Goal: Information Seeking & Learning: Learn about a topic

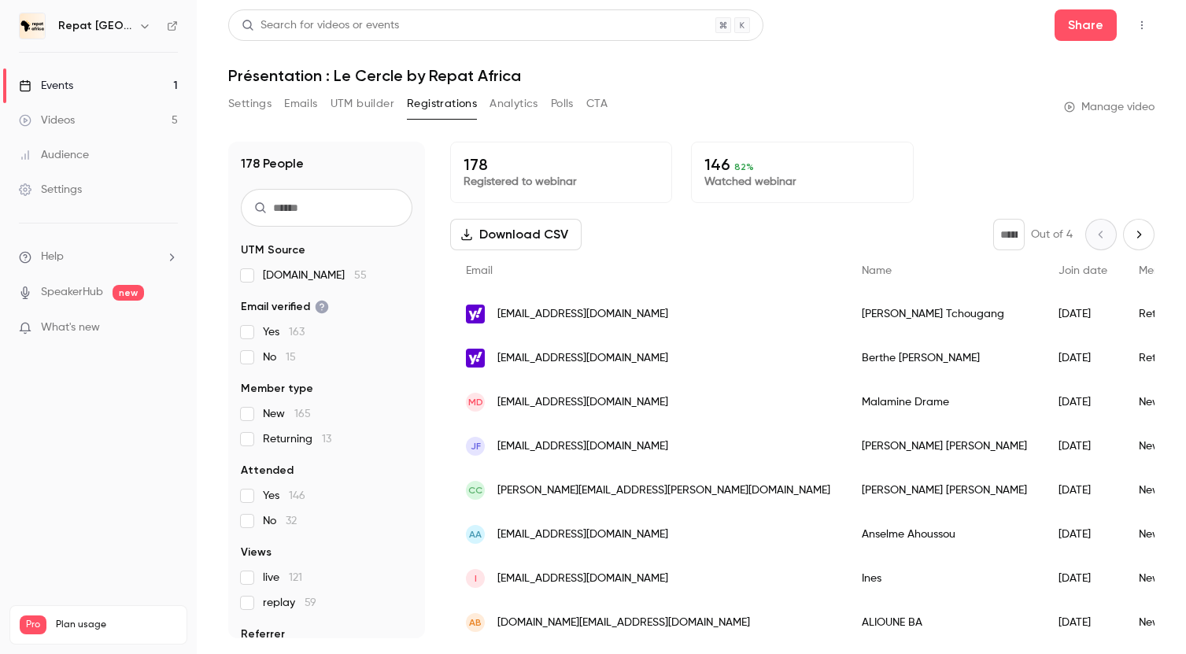
click at [113, 26] on h6 "Repat [GEOGRAPHIC_DATA]" at bounding box center [95, 26] width 74 height 16
click at [142, 35] on div "Repat [GEOGRAPHIC_DATA]" at bounding box center [106, 26] width 96 height 19
click at [141, 27] on icon "button" at bounding box center [144, 26] width 7 height 4
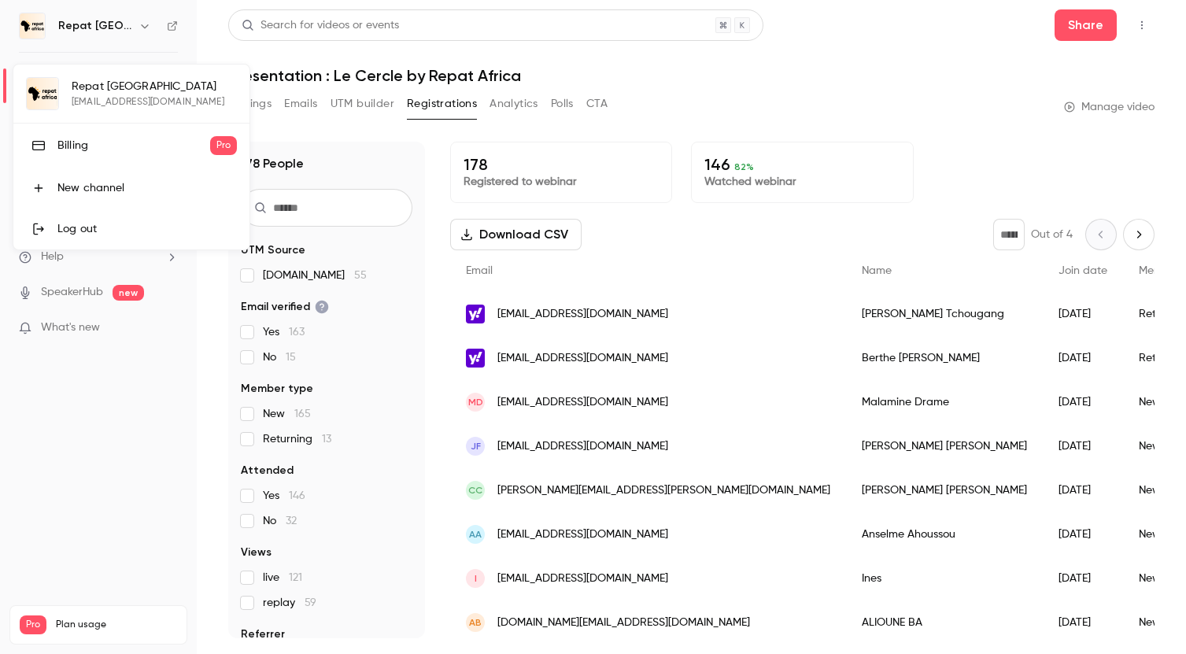
click at [108, 149] on div "Billing" at bounding box center [133, 146] width 153 height 16
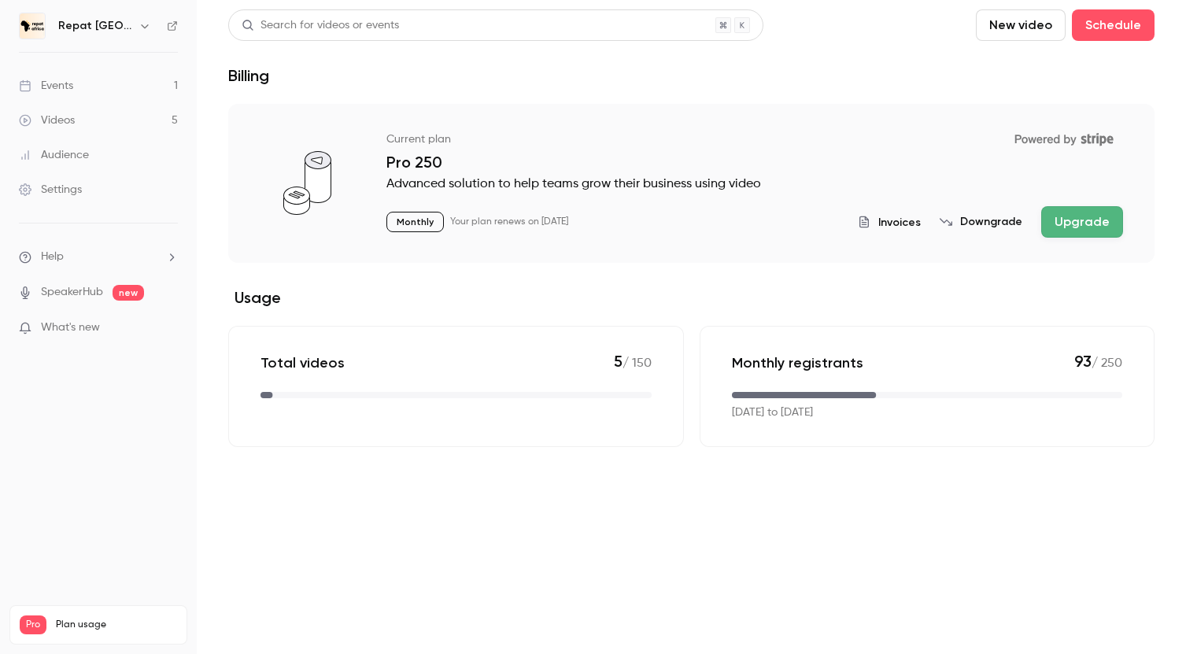
click at [895, 223] on span "Invoices" at bounding box center [899, 222] width 42 height 17
click at [71, 74] on link "Events 1" at bounding box center [98, 85] width 197 height 35
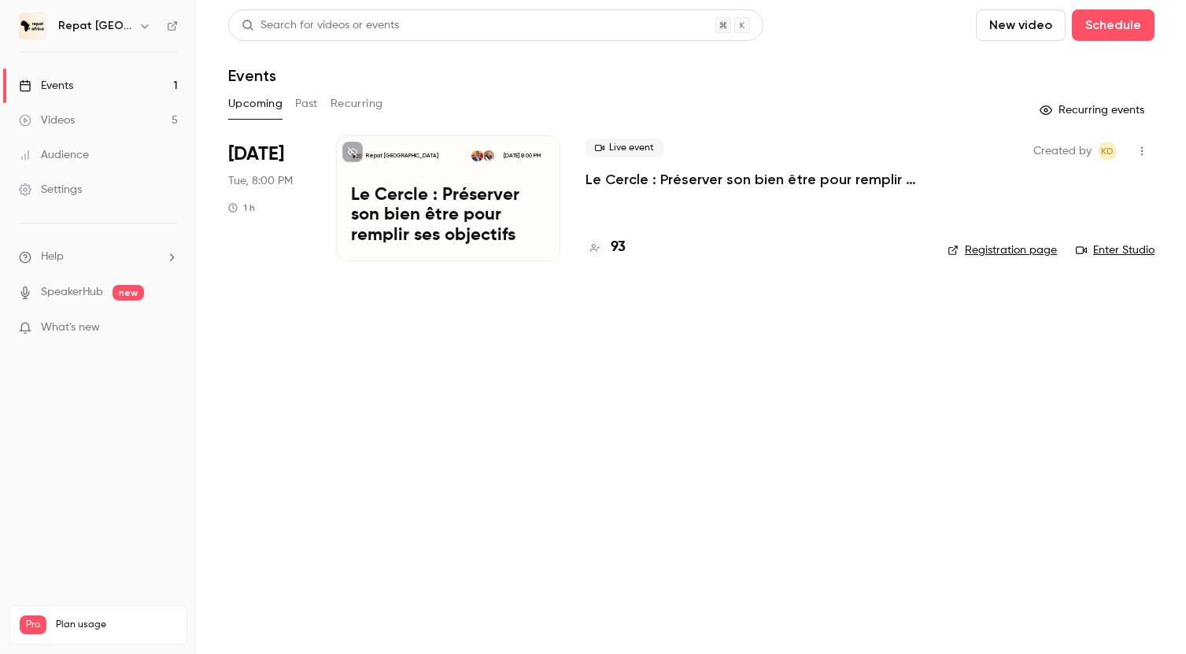
click at [71, 129] on link "Videos 5" at bounding box center [98, 120] width 197 height 35
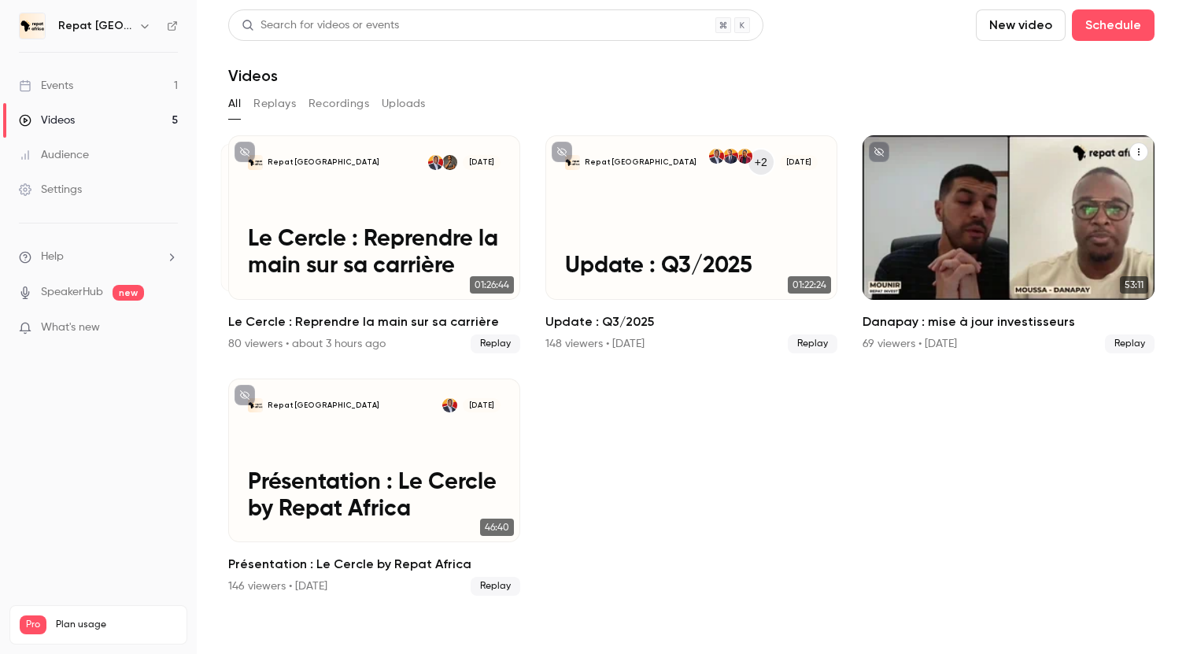
click at [875, 343] on div "69 viewers • 2 days ago" at bounding box center [909, 344] width 94 height 16
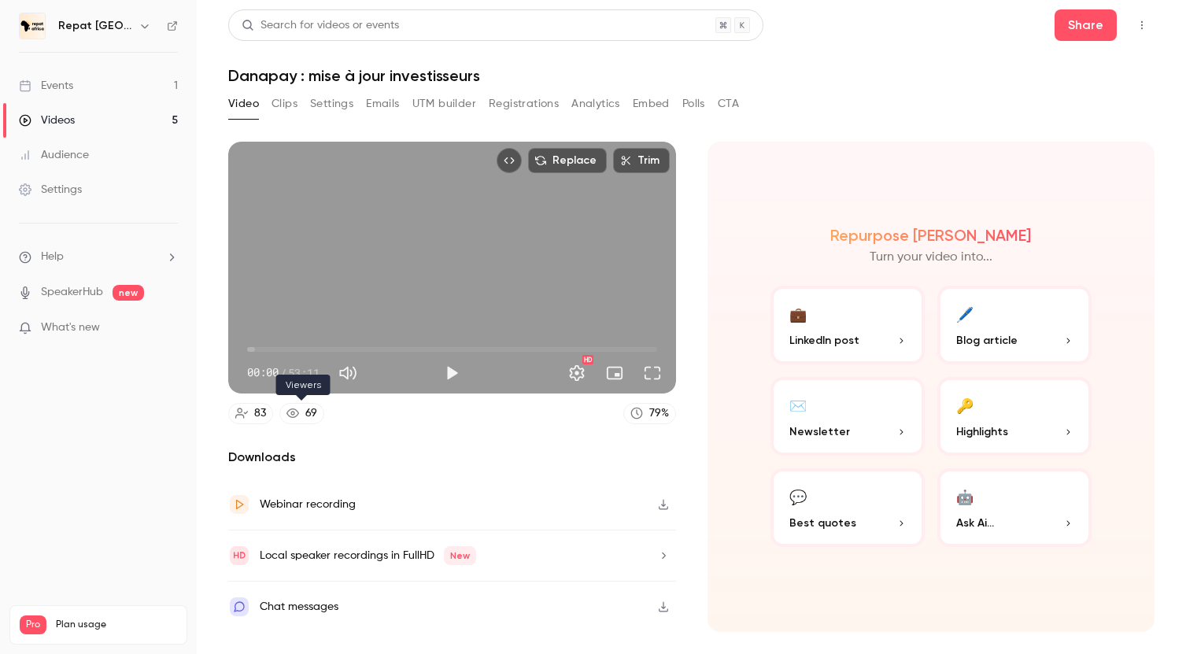
click at [298, 417] on link "69" at bounding box center [301, 413] width 45 height 21
click at [72, 86] on div "Events" at bounding box center [46, 86] width 54 height 16
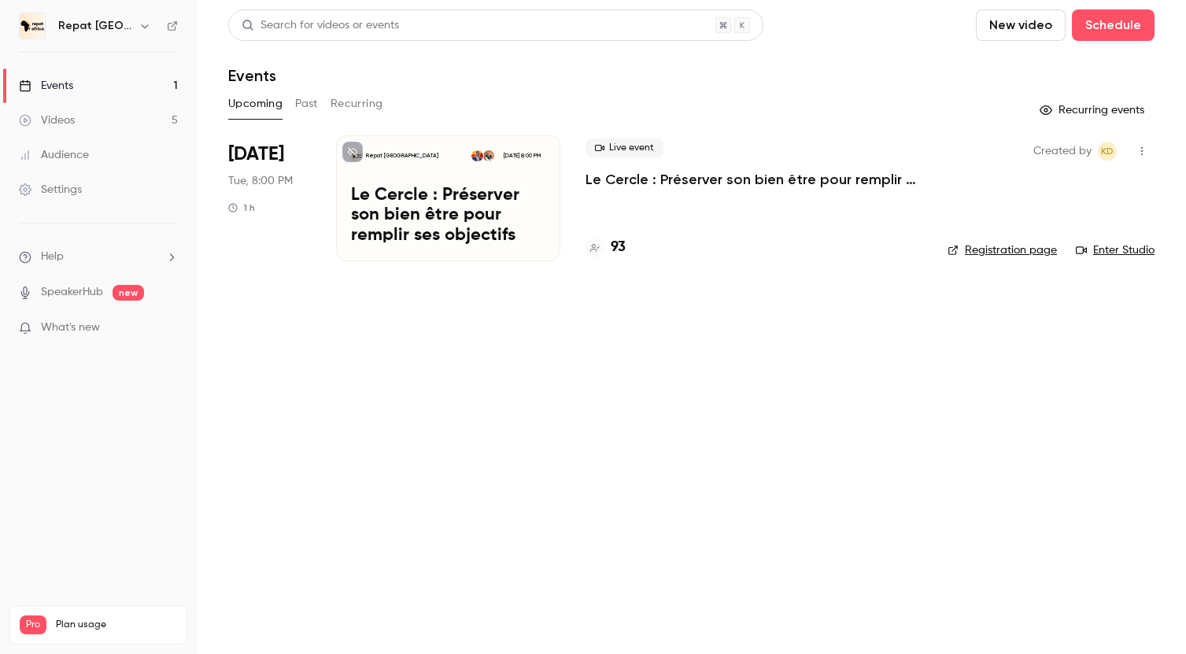
click at [80, 124] on link "Videos 5" at bounding box center [98, 120] width 197 height 35
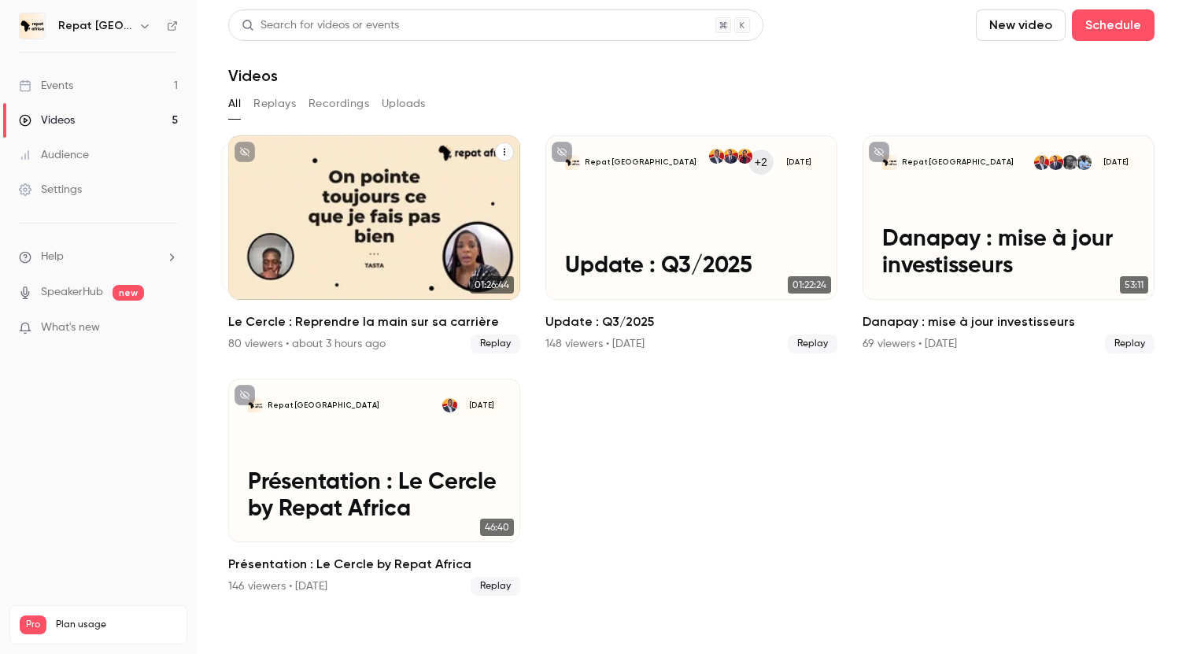
click at [334, 285] on div "Repat Africa Sep 30 Le Cercle : Reprendre la main sur sa carrière" at bounding box center [374, 217] width 292 height 164
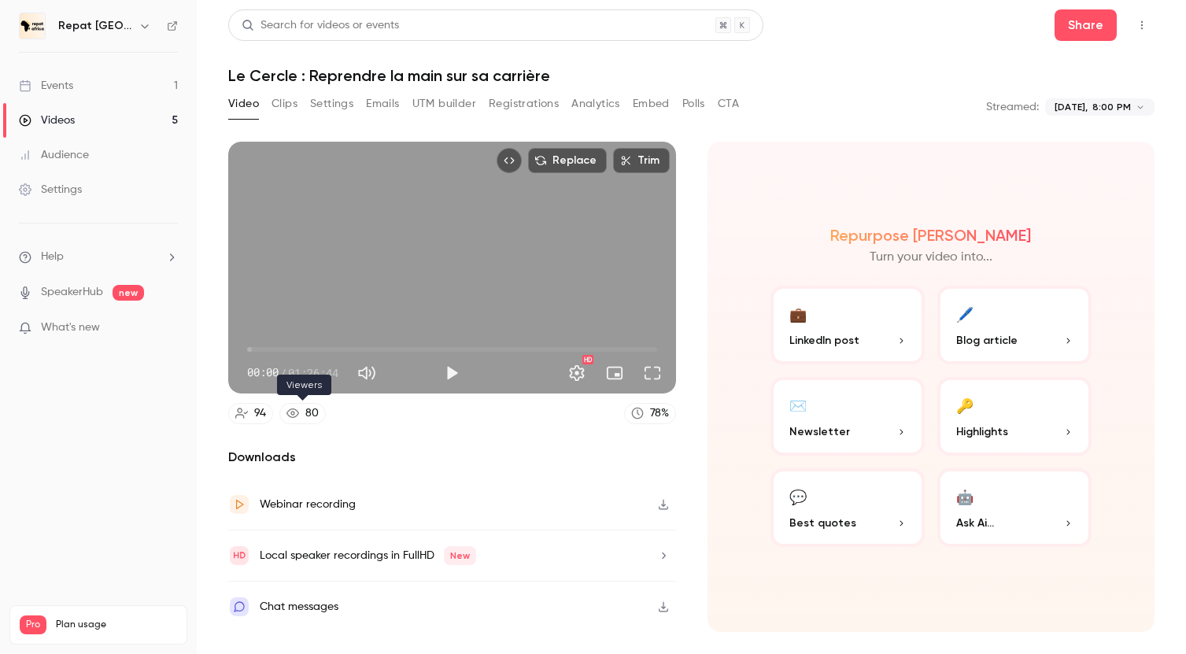
click at [310, 408] on div "80" at bounding box center [311, 413] width 13 height 17
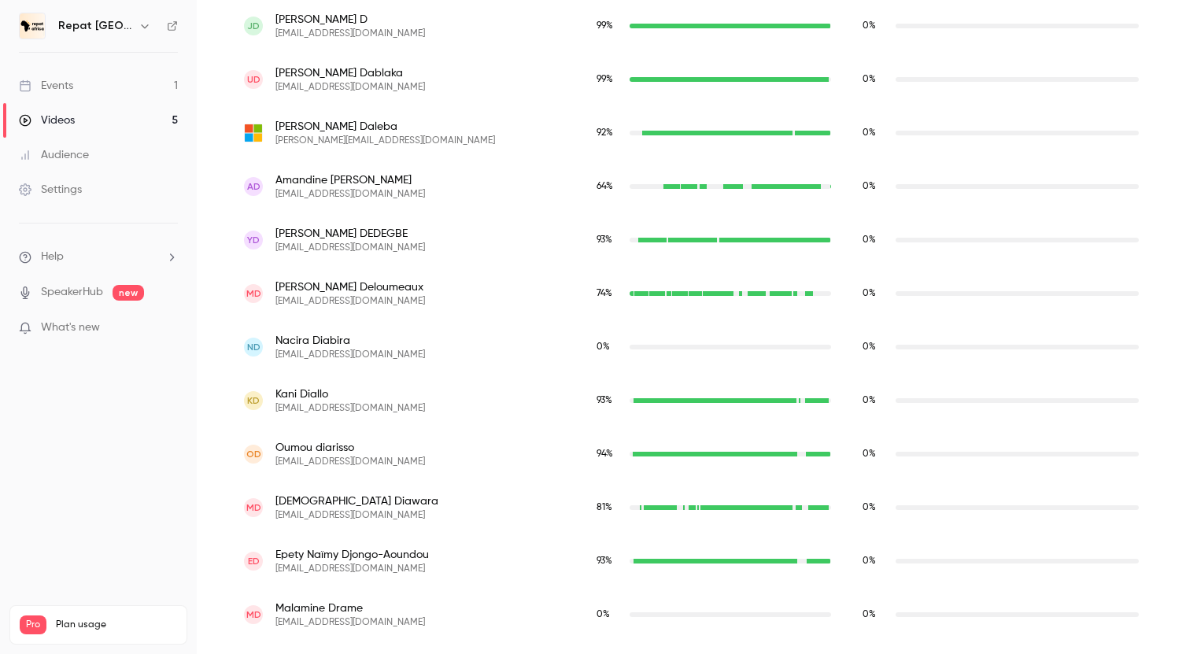
scroll to position [1787, 0]
